Goal: Use online tool/utility: Utilize a website feature to perform a specific function

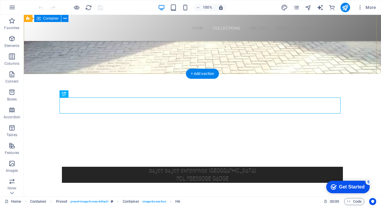
scroll to position [144, 0]
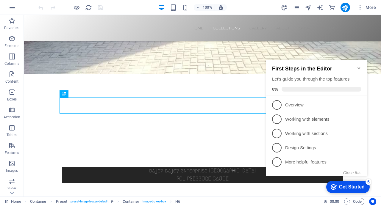
drag, startPoint x: 83, startPoint y: 29, endPoint x: 169, endPoint y: 121, distance: 126.2
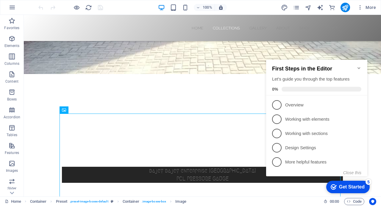
click at [357, 66] on icon "Minimize checklist" at bounding box center [358, 68] width 5 height 5
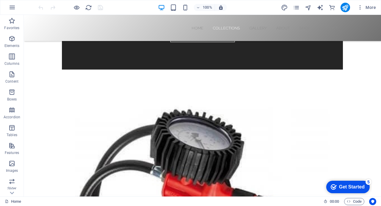
scroll to position [716, 0]
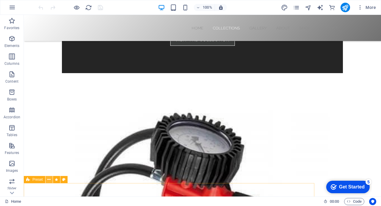
click at [48, 180] on icon at bounding box center [48, 180] width 3 height 6
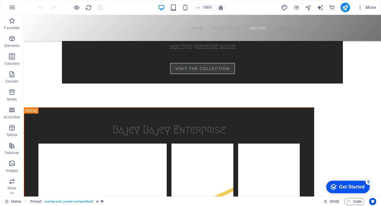
scroll to position [1627, 0]
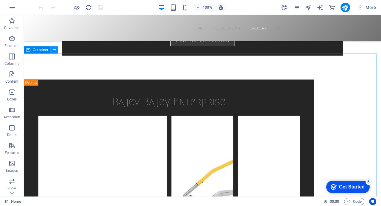
click at [56, 50] on icon at bounding box center [54, 50] width 3 height 6
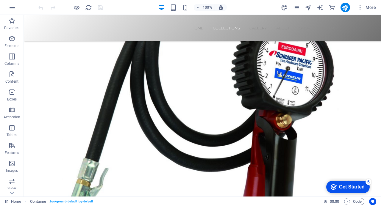
scroll to position [1366, 0]
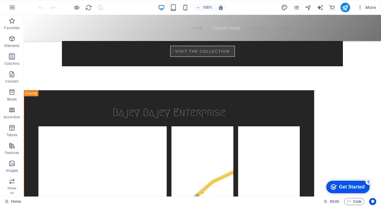
scroll to position [1596, 0]
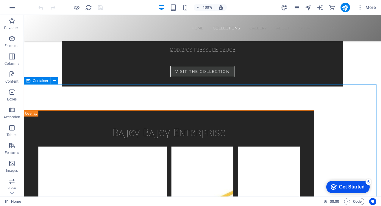
click at [34, 82] on span "Container" at bounding box center [40, 81] width 15 height 4
click at [53, 79] on icon at bounding box center [54, 81] width 3 height 6
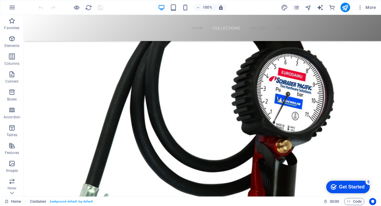
scroll to position [1330, 0]
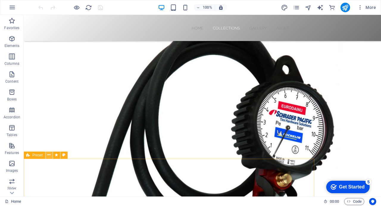
click at [49, 156] on icon at bounding box center [48, 155] width 3 height 6
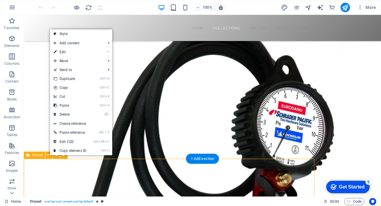
click at [53, 202] on span ". overlay-cont .preset-overlay-default" at bounding box center [68, 201] width 49 height 7
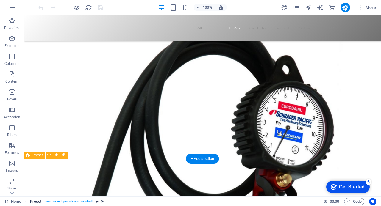
click at [53, 202] on span ". overlay-cont .preset-overlay-default" at bounding box center [68, 201] width 49 height 7
click at [81, 201] on span ". overlay-cont .preset-overlay-default" at bounding box center [68, 201] width 49 height 7
click at [90, 202] on span ". overlay-cont .preset-overlay-default" at bounding box center [68, 201] width 49 height 7
click at [101, 201] on icon "breadcrumb" at bounding box center [102, 201] width 3 height 3
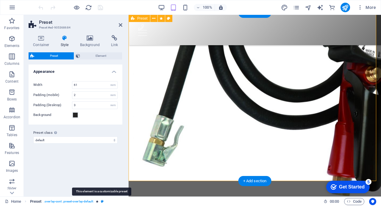
scroll to position [1329, 0]
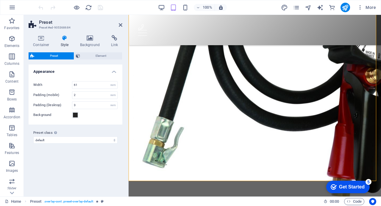
click at [51, 54] on span "Preset" at bounding box center [54, 55] width 36 height 7
click at [40, 35] on icon at bounding box center [41, 38] width 25 height 6
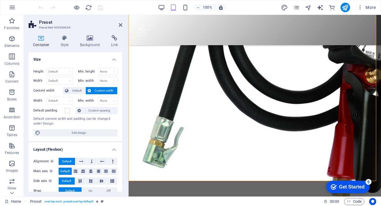
click at [98, 89] on span "Custom width" at bounding box center [104, 90] width 23 height 7
click at [113, 36] on icon at bounding box center [114, 38] width 16 height 6
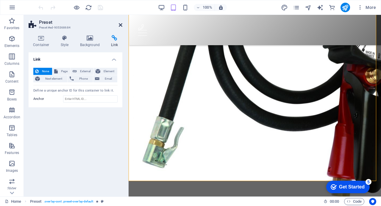
click at [120, 24] on icon at bounding box center [121, 25] width 4 height 5
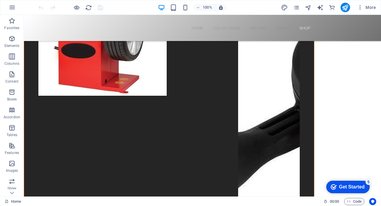
scroll to position [2610, 0]
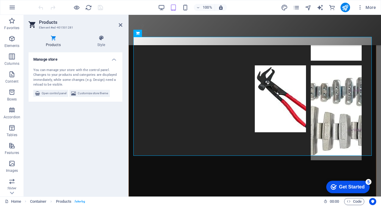
scroll to position [2390, 0]
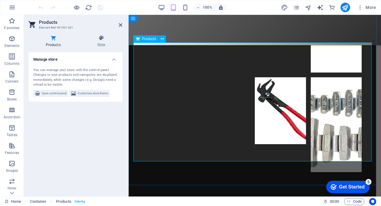
click at [163, 39] on button at bounding box center [162, 38] width 7 height 7
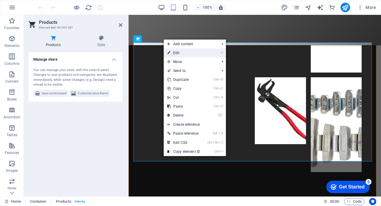
click at [177, 53] on link "⏎ Edit" at bounding box center [184, 52] width 40 height 9
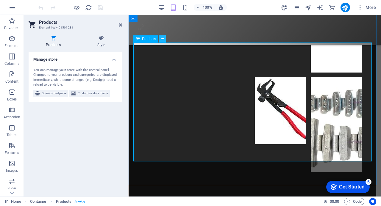
click at [163, 39] on icon at bounding box center [162, 39] width 3 height 6
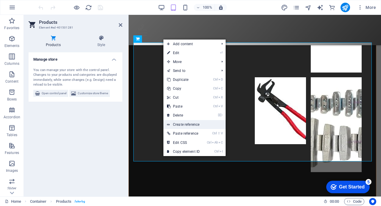
click at [181, 125] on link "Create reference" at bounding box center [194, 124] width 62 height 9
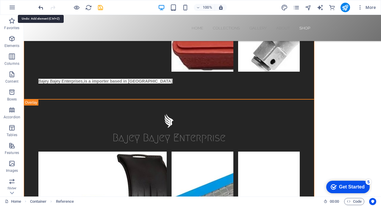
scroll to position [2638, 0]
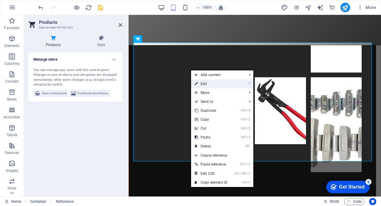
click at [206, 85] on link "⏎ Edit" at bounding box center [211, 83] width 40 height 9
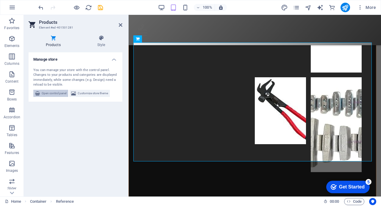
click at [48, 92] on span "Open control panel" at bounding box center [54, 93] width 25 height 7
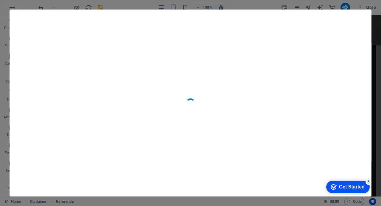
click at [48, 92] on div at bounding box center [190, 103] width 361 height 186
